Goal: Navigation & Orientation: Find specific page/section

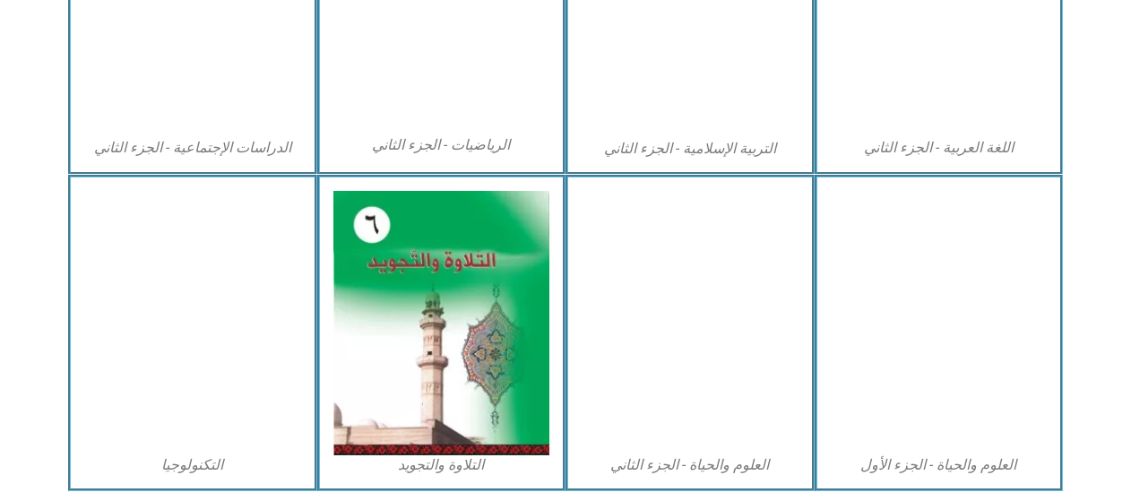
scroll to position [1036, 0]
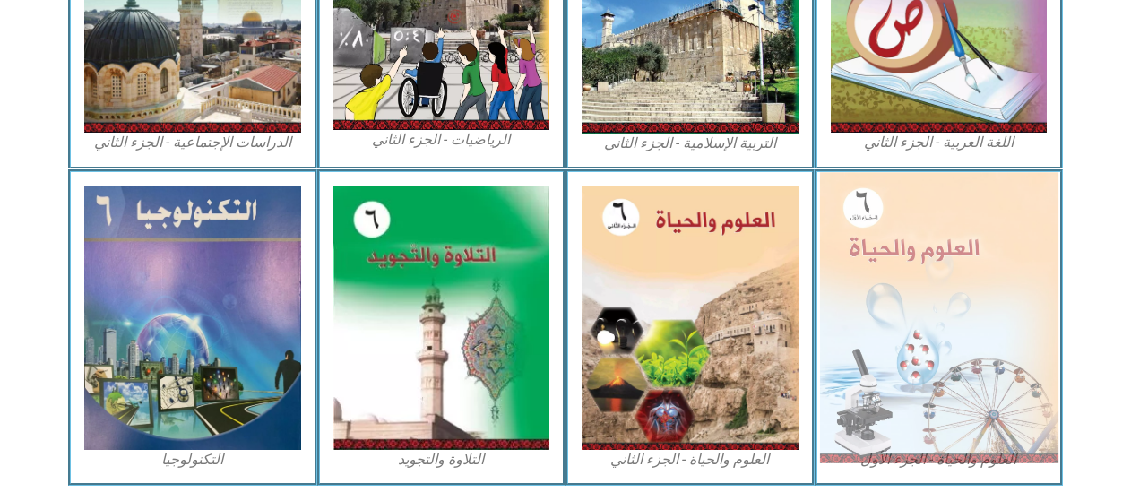
click at [928, 253] on img at bounding box center [938, 317] width 238 height 290
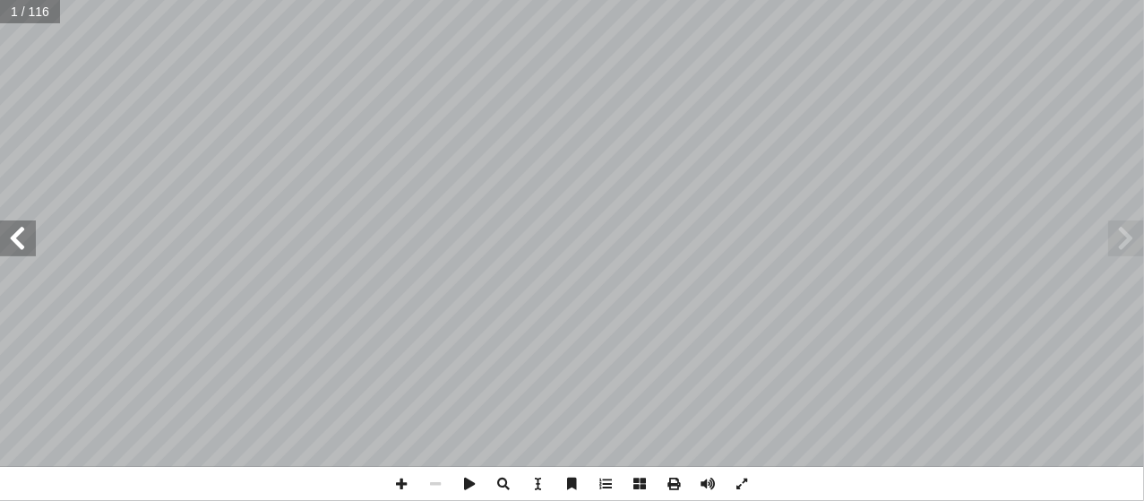
click at [22, 254] on span at bounding box center [18, 238] width 36 height 36
click at [23, 245] on span at bounding box center [18, 238] width 36 height 36
click at [21, 245] on span at bounding box center [18, 238] width 36 height 36
drag, startPoint x: 23, startPoint y: 245, endPoint x: 22, endPoint y: 234, distance: 11.8
drag, startPoint x: 22, startPoint y: 234, endPoint x: 1137, endPoint y: 236, distance: 1115.4
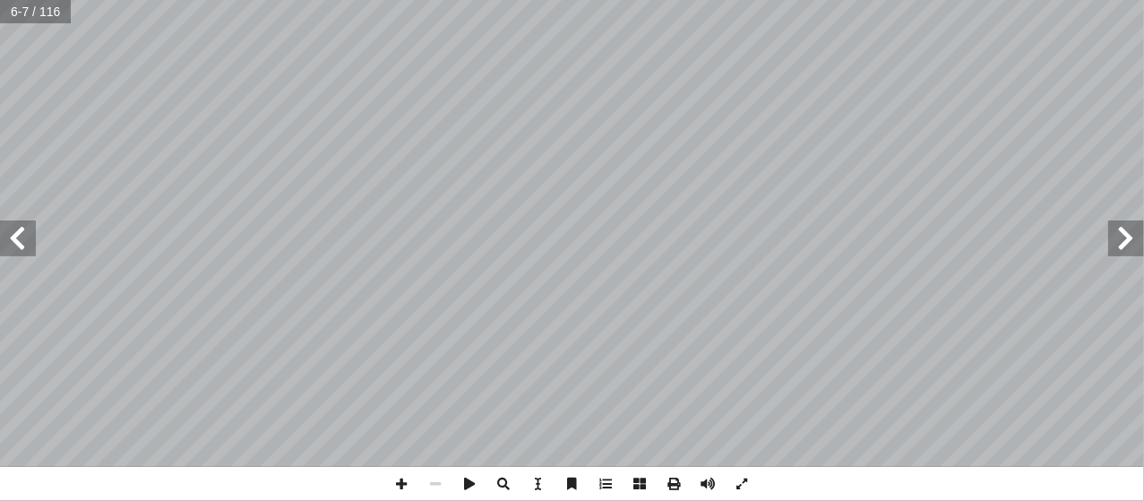
click at [1137, 236] on span at bounding box center [1126, 238] width 36 height 36
click at [29, 245] on span at bounding box center [18, 238] width 36 height 36
click at [32, 252] on span at bounding box center [18, 238] width 36 height 36
click at [27, 250] on span at bounding box center [18, 238] width 36 height 36
click at [32, 253] on span at bounding box center [18, 238] width 36 height 36
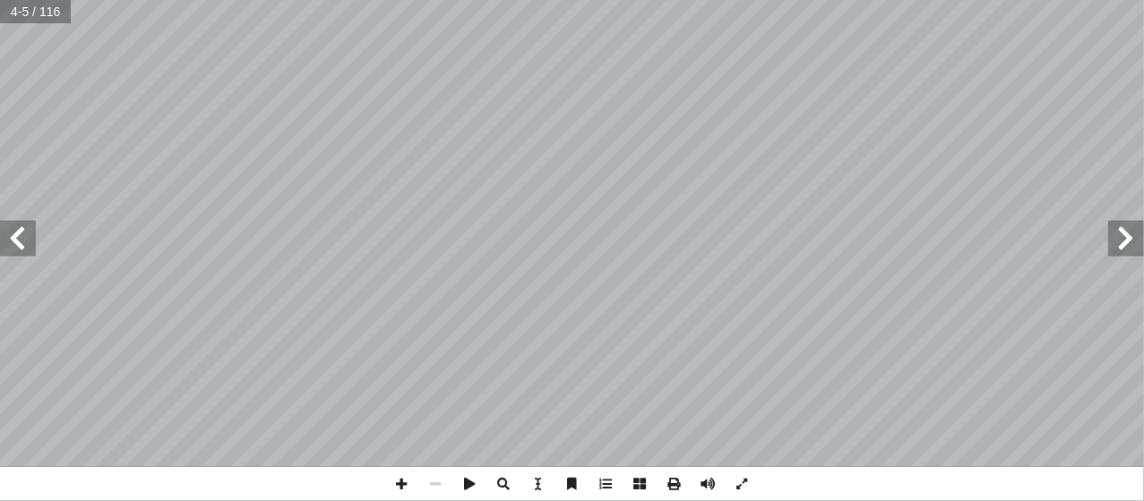
click at [34, 254] on span at bounding box center [18, 238] width 36 height 36
click at [25, 242] on span at bounding box center [18, 238] width 36 height 36
click at [1125, 232] on span at bounding box center [1126, 238] width 36 height 36
click at [23, 239] on span at bounding box center [18, 238] width 36 height 36
click at [406, 485] on span at bounding box center [402, 484] width 34 height 34
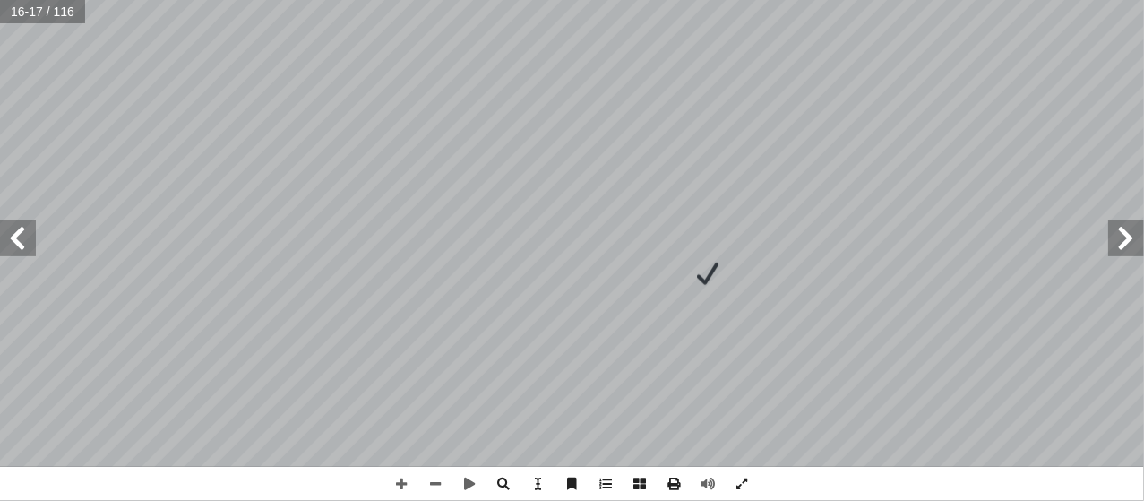
click at [665, 163] on html "الصفحة الرئيسية الصف الأول الصف الثاني الصف الثالث الصف الرابع الصف الخامس الصف…" at bounding box center [572, 81] width 1144 height 163
